Goal: Contribute content: Contribute content

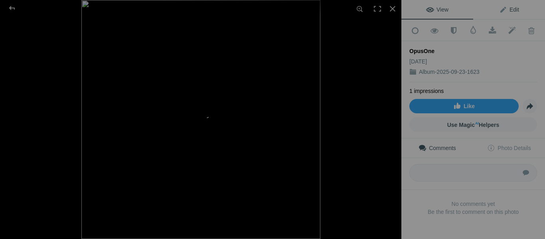
click at [507, 10] on span "Edit" at bounding box center [509, 9] width 20 height 6
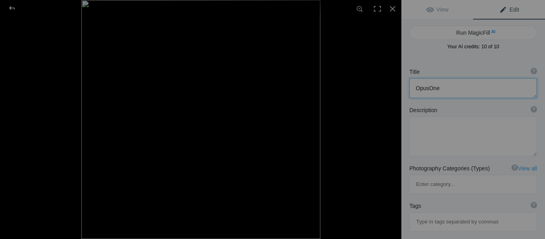
click at [472, 92] on textarea at bounding box center [473, 88] width 128 height 20
paste textarea "Upgrade Mortgage Operations with OpusOne | Orchestrate Digital Solutions"
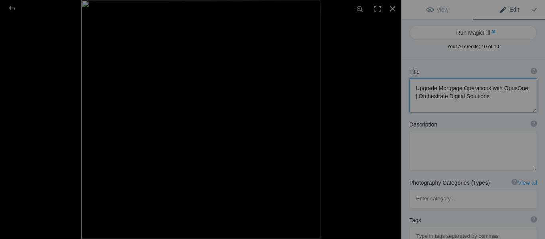
type textarea "Upgrade Mortgage Operations with OpusOne | Orchestrate Digital Solutions"
click at [446, 155] on textarea at bounding box center [473, 151] width 128 height 40
paste textarea "Still using outdated mortgage tools? Discover OpusOne by Orchestrate—a powerful…"
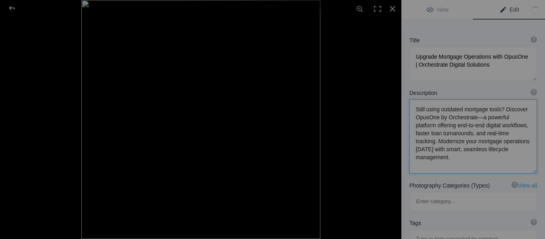
scroll to position [80, 0]
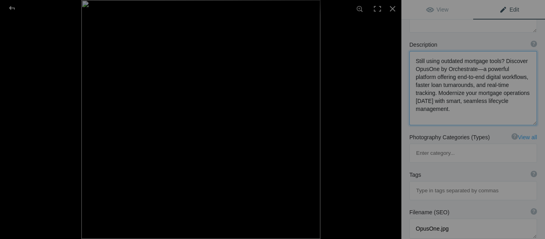
type textarea "Still using outdated mortgage tools? Discover OpusOne by Orchestrate—a powerful…"
click at [439, 183] on input at bounding box center [472, 190] width 119 height 14
paste input "Mortgage Services"
type input "Mortgage Services"
click at [501, 181] on div "#Mortgage Services x" at bounding box center [472, 197] width 127 height 33
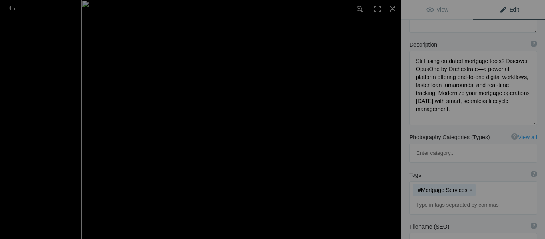
click at [485, 198] on input at bounding box center [472, 205] width 119 height 14
paste input "Mortgage Outsourcing Services"
type input "Mortgage Outsourcing Services"
paste input "Expert Mortgage Processing support services Mortgage Origination Support Servic…"
type input "Expert Mortgage Processing support services Mortgage Origination Support Servic…"
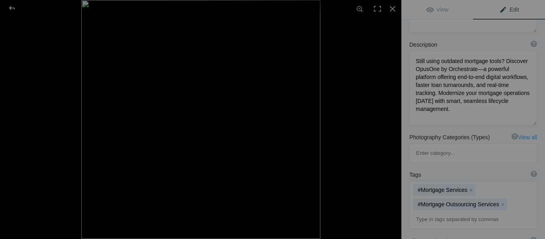
scroll to position [0, 0]
paste input "Expert Mortgage Processing support services"
type input "Expert Mortgage Processing support services"
paste input "Mortgage Pre-Approval Support Services"
type input "Mortgage Pre-Approval Support Services"
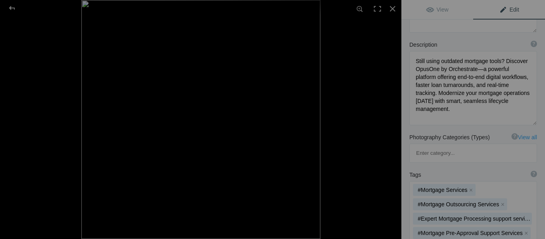
paste input "Mortgage Settlement and Closing Services"
type input "Mortgage Settlement and Closing Services"
type input "OpusOne"
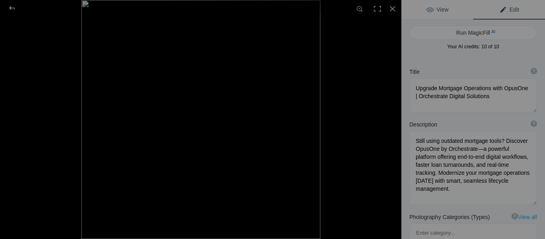
click at [434, 15] on link "View" at bounding box center [437, 9] width 72 height 19
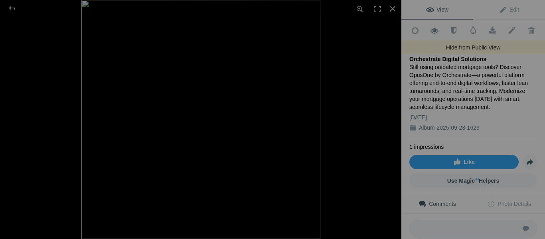
click at [433, 27] on span at bounding box center [435, 31] width 20 height 8
click at [433, 29] on span at bounding box center [435, 31] width 20 height 8
